Goal: Download file/media

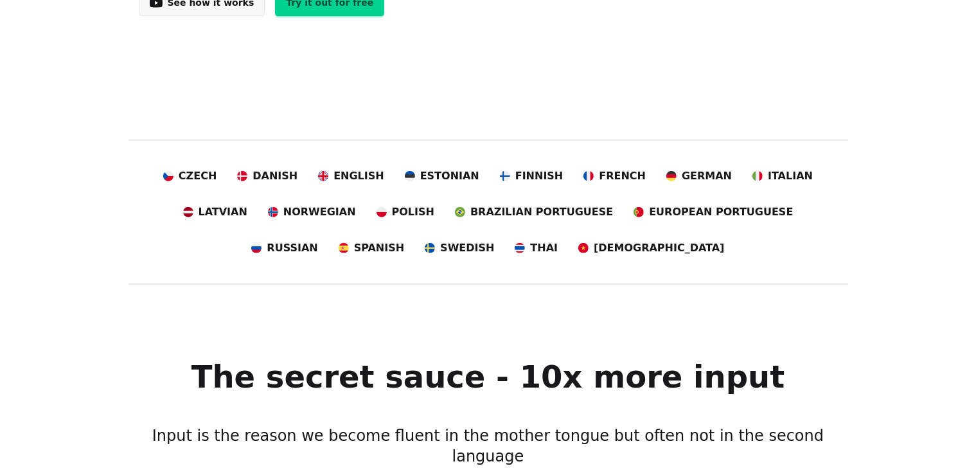
scroll to position [407, 0]
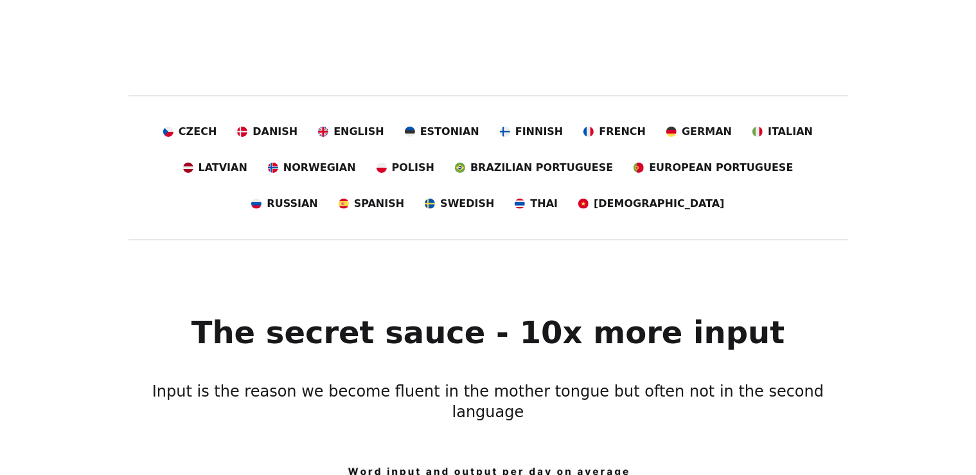
click at [645, 141] on div "Czech Danish English Estonian Finnish French German Italian Latvian Norwegian P…" at bounding box center [489, 168] width 720 height 98
click at [682, 132] on span "German" at bounding box center [707, 131] width 50 height 15
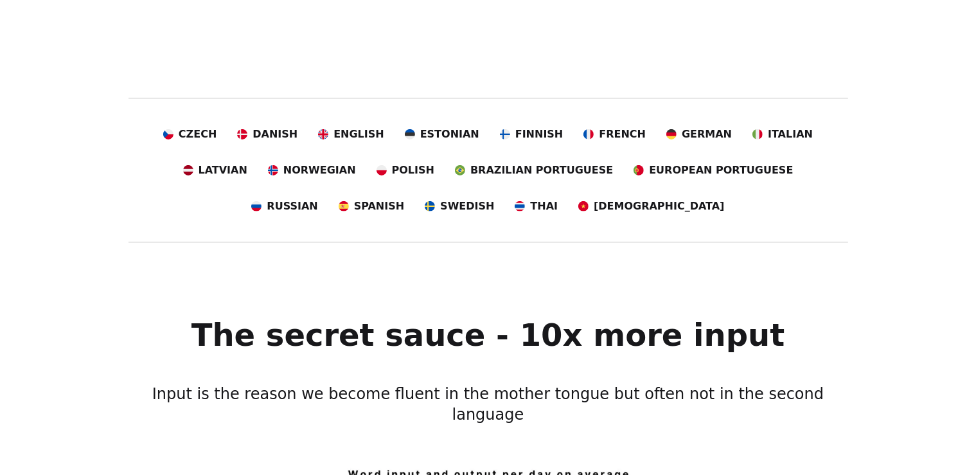
scroll to position [404, 0]
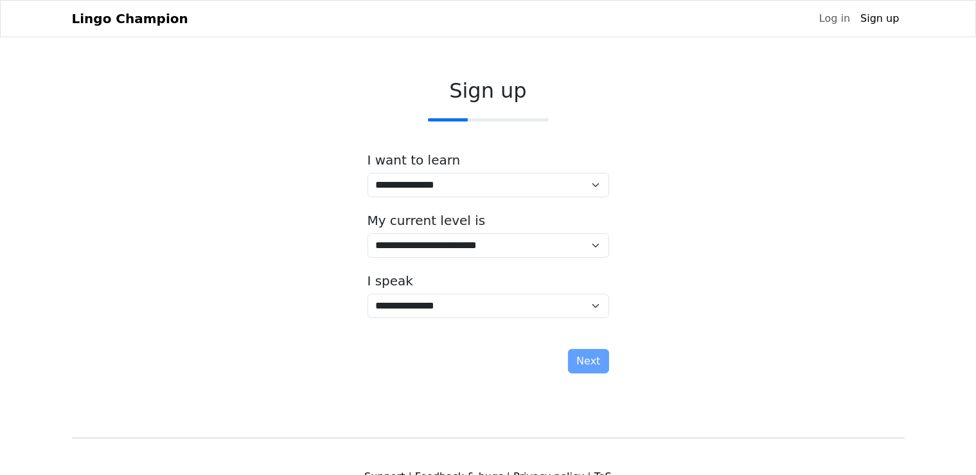
click at [96, 24] on link "Lingo Champion" at bounding box center [130, 19] width 116 height 26
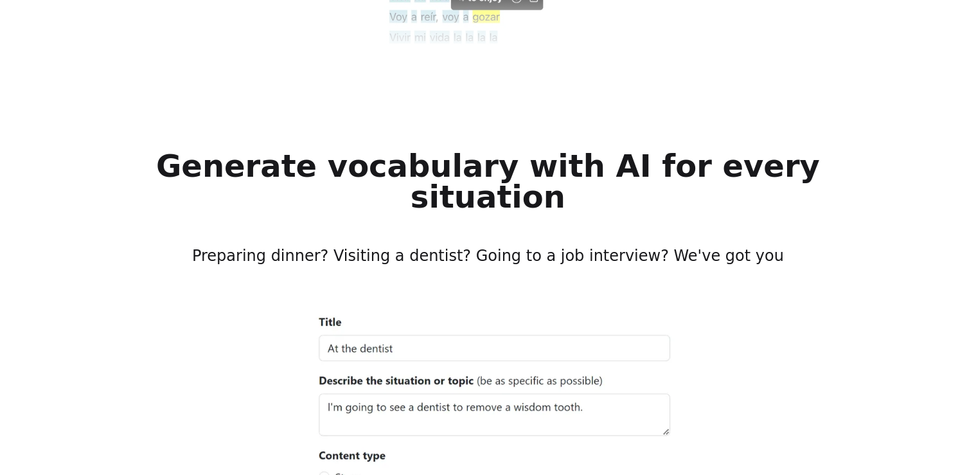
scroll to position [4819, 0]
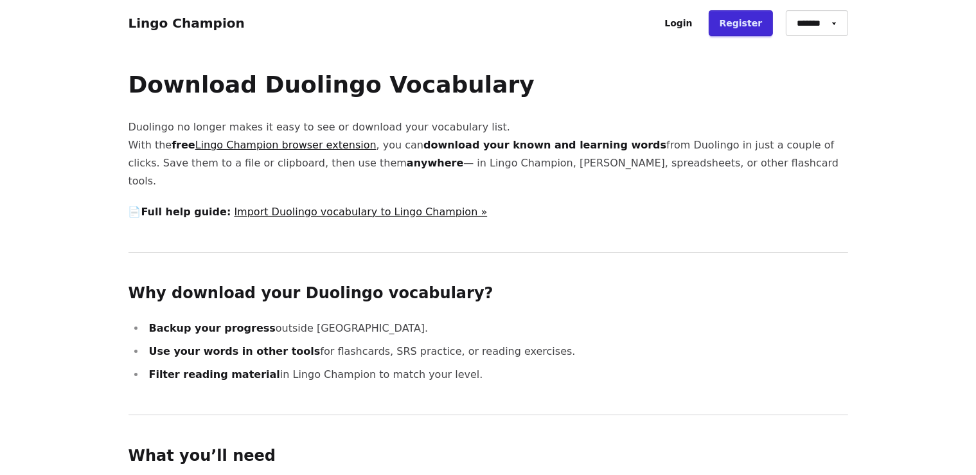
click at [207, 146] on link "Lingo Champion browser extension" at bounding box center [285, 145] width 181 height 12
